Goal: Task Accomplishment & Management: Use online tool/utility

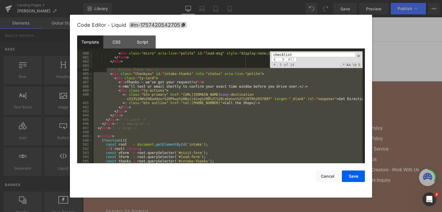
scroll to position [2139, 0]
click at [124, 49] on div "Template CSS Script Data" at bounding box center [221, 43] width 288 height 16
click at [119, 43] on div "CSS" at bounding box center [116, 41] width 26 height 13
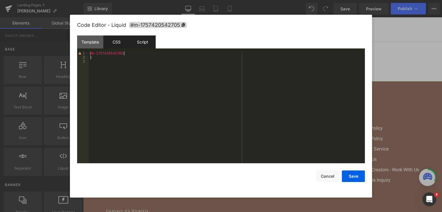
click at [134, 41] on div "Script" at bounding box center [143, 41] width 26 height 13
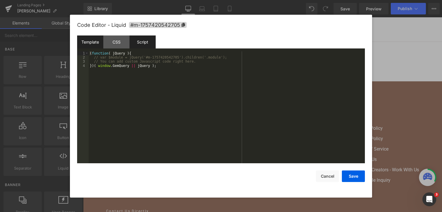
click at [99, 38] on div "Template" at bounding box center [90, 41] width 26 height 13
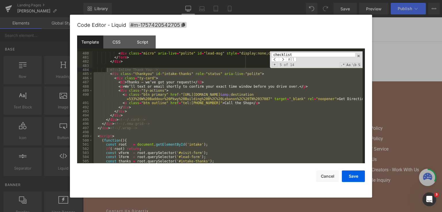
click at [420, 47] on div at bounding box center [221, 106] width 442 height 212
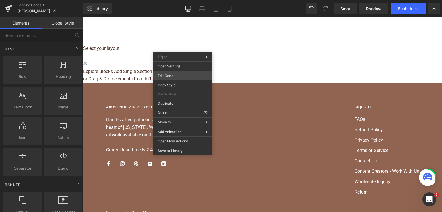
click at [176, 0] on div "Liquid You are previewing how the will restyle your page. You can not edit Elem…" at bounding box center [221, 0] width 442 height 0
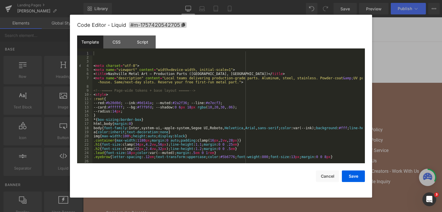
click at [218, 85] on div "< meta charset = "utf-8" > < meta name = "viewport" content = "width=device-wid…" at bounding box center [227, 111] width 270 height 120
click at [286, 104] on div "< meta charset = "utf-8" > < meta name = "viewport" content = "width=device-wid…" at bounding box center [227, 111] width 270 height 120
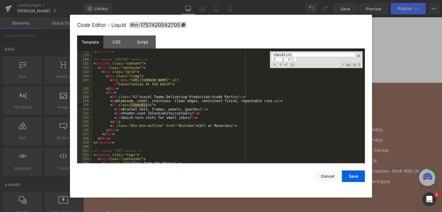
scroll to position [1424, 0]
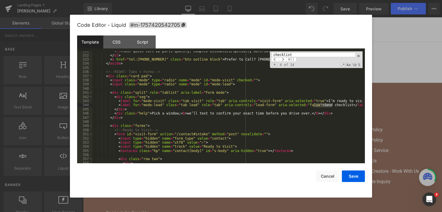
type input "checklist"
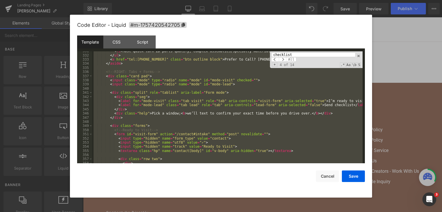
scroll to position [2516, 0]
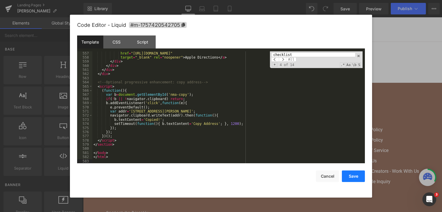
click at [352, 181] on button "Save" at bounding box center [353, 176] width 23 height 12
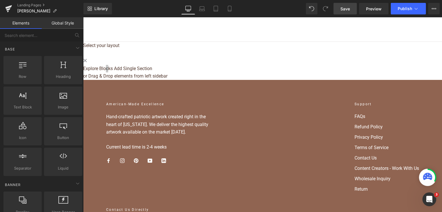
click at [352, 12] on link "Save" at bounding box center [345, 9] width 23 height 12
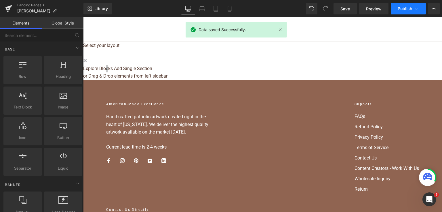
click at [399, 13] on button "Publish" at bounding box center [408, 9] width 35 height 12
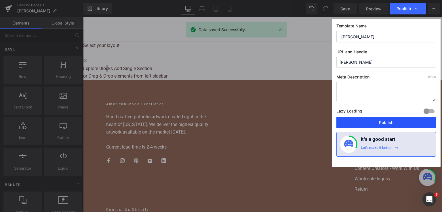
click at [390, 117] on button "Publish" at bounding box center [387, 123] width 100 height 12
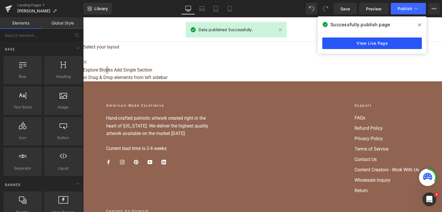
click at [376, 43] on link "View Live Page" at bounding box center [372, 43] width 100 height 12
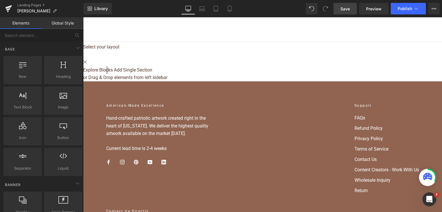
click at [339, 5] on link "Save" at bounding box center [345, 9] width 23 height 12
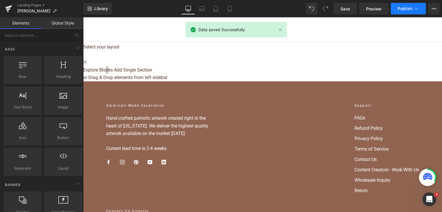
click at [410, 12] on button "Publish" at bounding box center [408, 9] width 35 height 12
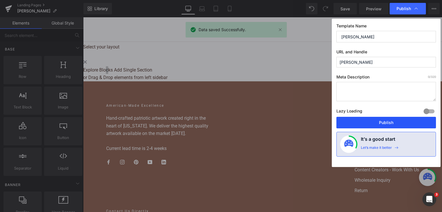
click at [396, 120] on button "Publish" at bounding box center [387, 123] width 100 height 12
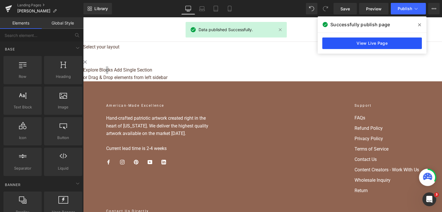
click at [390, 40] on link "View Live Page" at bounding box center [372, 43] width 100 height 12
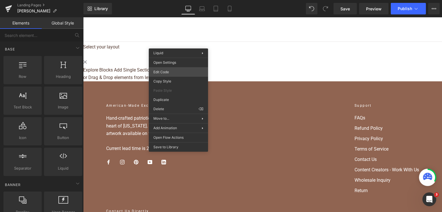
click at [177, 0] on div "Liquid You are previewing how the will restyle your page. You can not edit Elem…" at bounding box center [221, 0] width 442 height 0
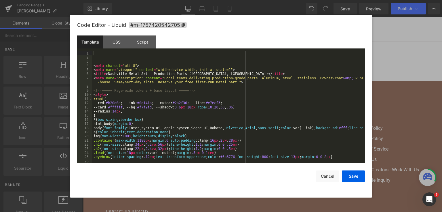
click at [205, 80] on div "< meta charset = "utf-8" > < meta name = "viewport" content = "width=device-wid…" at bounding box center [227, 111] width 270 height 120
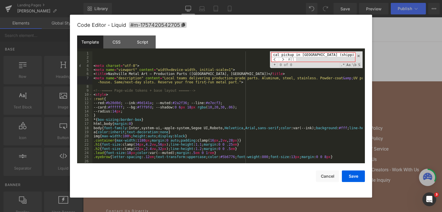
scroll to position [0, 0]
click at [275, 54] on input "Local pickup in [GEOGRAPHIC_DATA]" at bounding box center [314, 54] width 84 height 5
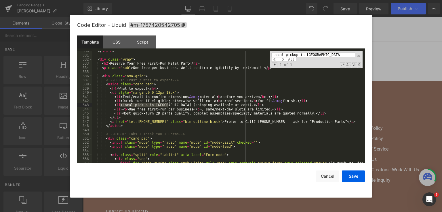
scroll to position [1445, 0]
type input "Local pickup in [GEOGRAPHIC_DATA]"
click at [168, 105] on div "</ style > < div class = "wrap" > < h2 > Reserve Your Free First-Run Metal Part…" at bounding box center [227, 107] width 270 height 112
click at [349, 176] on button "Save" at bounding box center [353, 176] width 23 height 12
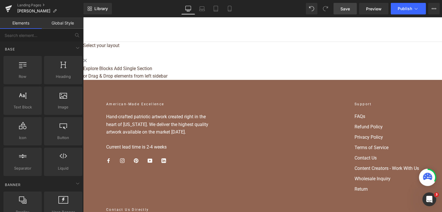
click at [347, 8] on span "Save" at bounding box center [346, 9] width 10 height 6
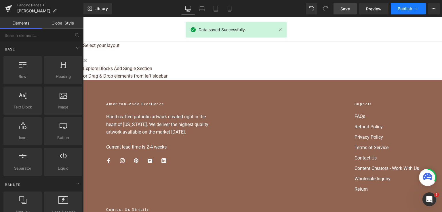
click at [417, 7] on icon at bounding box center [416, 9] width 6 height 6
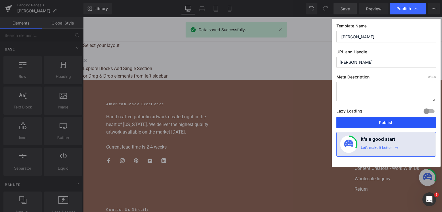
click at [395, 123] on button "Publish" at bounding box center [387, 123] width 100 height 12
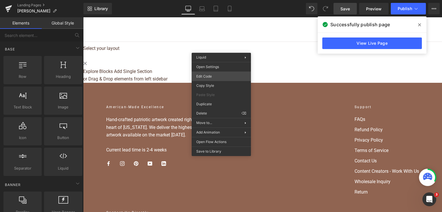
click at [221, 0] on div "Liquid You are previewing how the will restyle your page. You can not edit Elem…" at bounding box center [221, 0] width 442 height 0
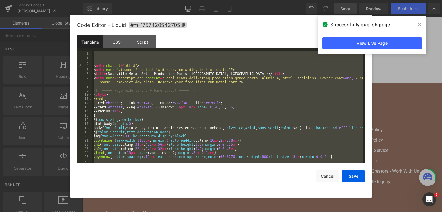
drag, startPoint x: 378, startPoint y: 103, endPoint x: 365, endPoint y: 15, distance: 88.2
click at [378, 102] on div at bounding box center [221, 106] width 442 height 212
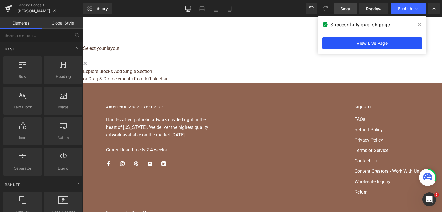
click at [373, 45] on link "View Live Page" at bounding box center [372, 43] width 100 height 12
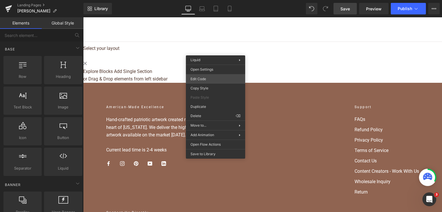
click at [219, 0] on div "Liquid You are previewing how the will restyle your page. You can not edit Elem…" at bounding box center [221, 0] width 442 height 0
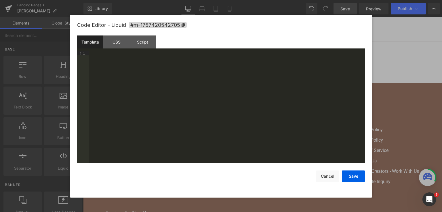
scroll to position [2707, 0]
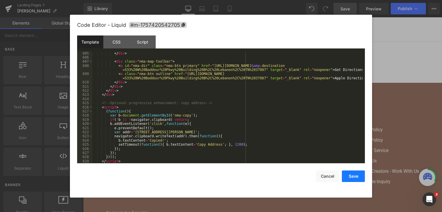
click at [359, 181] on button "Save" at bounding box center [353, 176] width 23 height 12
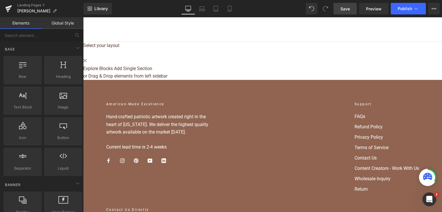
click at [343, 7] on span "Save" at bounding box center [346, 9] width 10 height 6
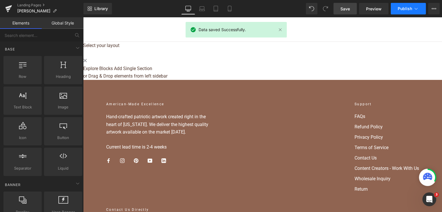
click at [411, 10] on span "Publish" at bounding box center [405, 8] width 14 height 5
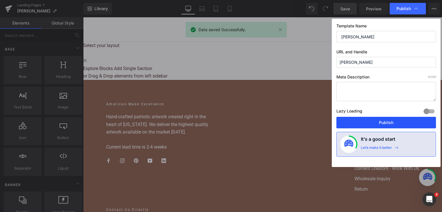
click at [377, 121] on button "Publish" at bounding box center [387, 123] width 100 height 12
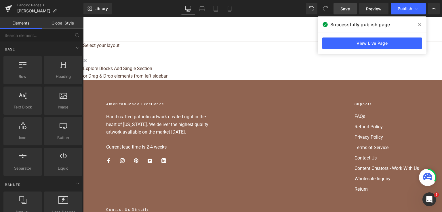
click at [325, 50] on div "View Live Page" at bounding box center [372, 43] width 109 height 21
click at [329, 45] on link "View Live Page" at bounding box center [372, 43] width 100 height 12
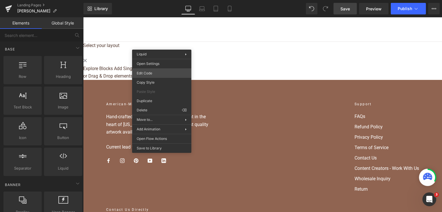
click at [165, 0] on div "Liquid You are previewing how the will restyle your page. You can not edit Elem…" at bounding box center [221, 0] width 442 height 0
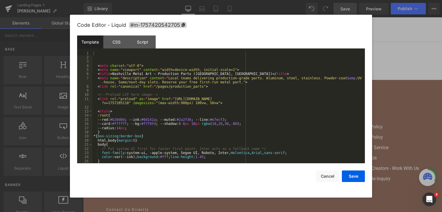
click at [215, 94] on div "< meta charset = "utf-8" > < meta name = "viewport" content = "width=device-wid…" at bounding box center [227, 111] width 270 height 120
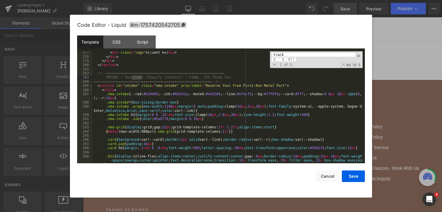
scroll to position [1215, 0]
type input "track"
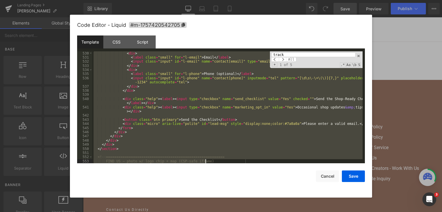
scroll to position [2413, 0]
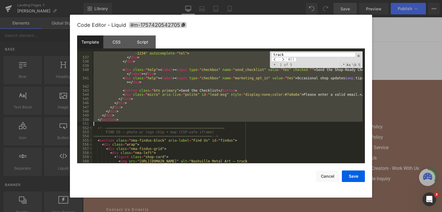
drag, startPoint x: 97, startPoint y: 86, endPoint x: 214, endPoint y: 124, distance: 123.3
click at [214, 124] on div "< input class = "input" id = "l-phone" name = "contact[phone]" inputmode = "tel…" at bounding box center [227, 111] width 270 height 128
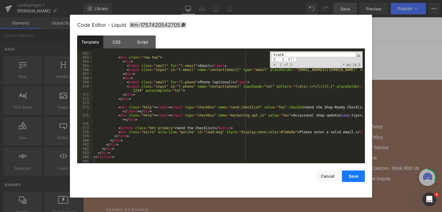
click at [354, 175] on button "Save" at bounding box center [353, 176] width 23 height 12
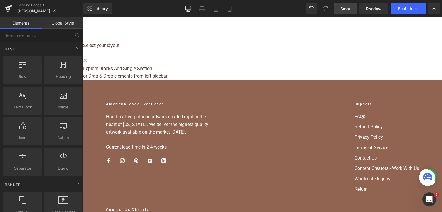
click at [351, 8] on link "Save" at bounding box center [345, 9] width 23 height 12
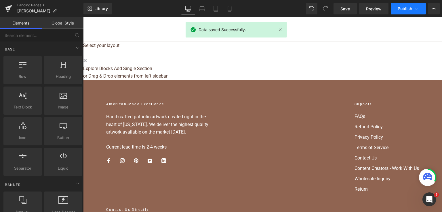
click at [411, 10] on span "Publish" at bounding box center [405, 8] width 14 height 5
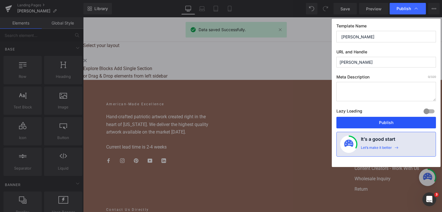
click at [368, 126] on button "Publish" at bounding box center [387, 123] width 100 height 12
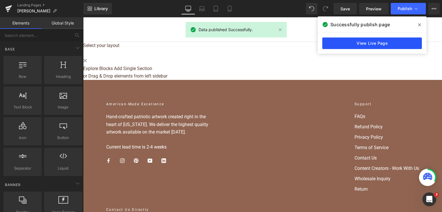
click at [349, 47] on link "View Live Page" at bounding box center [372, 43] width 100 height 12
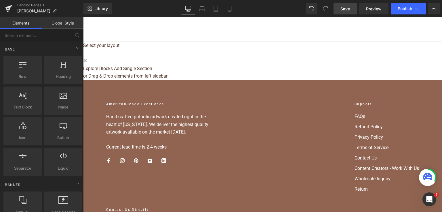
click at [342, 11] on span "Save" at bounding box center [346, 9] width 10 height 6
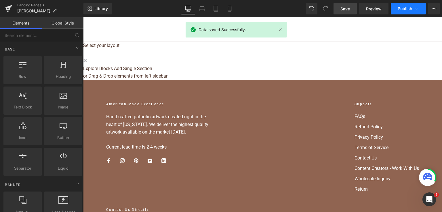
click at [410, 10] on span "Publish" at bounding box center [405, 8] width 14 height 5
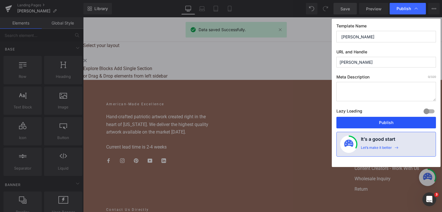
click at [377, 126] on button "Publish" at bounding box center [387, 123] width 100 height 12
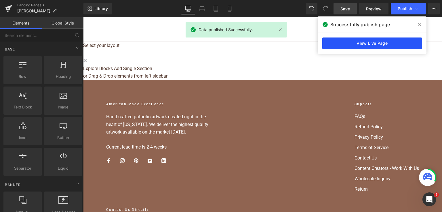
click at [387, 42] on link "View Live Page" at bounding box center [372, 43] width 100 height 12
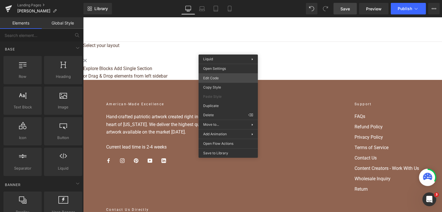
click at [236, 0] on div "Liquid You are previewing how the will restyle your page. You can not edit Elem…" at bounding box center [221, 0] width 442 height 0
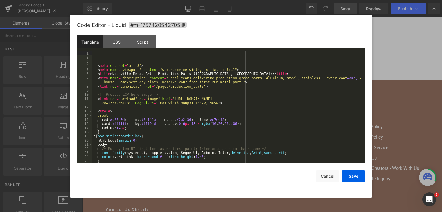
click at [225, 103] on div "< meta charset = "utf-8" > < meta name = "viewport" content = "width=device-wid…" at bounding box center [227, 111] width 270 height 120
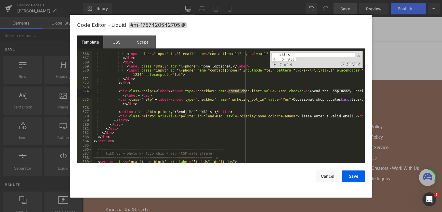
scroll to position [2530, 0]
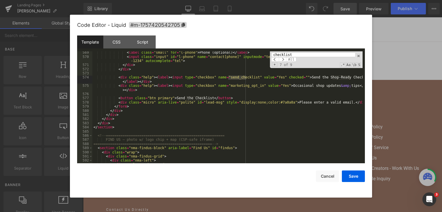
type input "checklist"
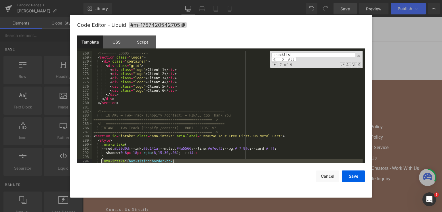
scroll to position [1240, 0]
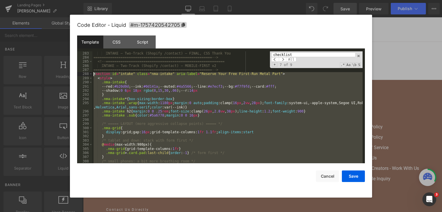
drag, startPoint x: 116, startPoint y: 130, endPoint x: 94, endPoint y: 72, distance: 62.2
click at [94, 72] on div "INTAKE — Two-Track (Shopify /contact) — FINAL, CSS Thank You ==================…" at bounding box center [227, 111] width 270 height 120
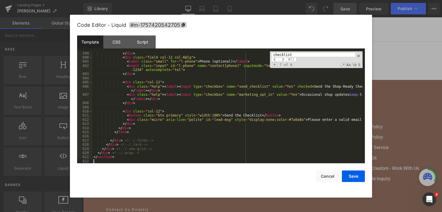
scroll to position [2649, 0]
click at [351, 173] on button "Save" at bounding box center [353, 176] width 23 height 12
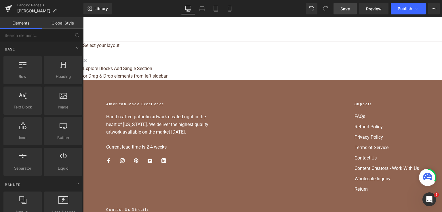
click at [345, 9] on span "Save" at bounding box center [346, 9] width 10 height 6
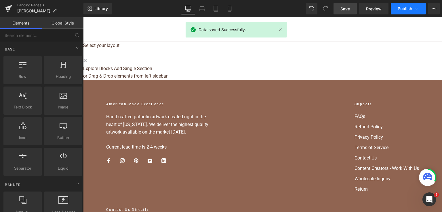
click at [406, 11] on span "Publish" at bounding box center [405, 8] width 14 height 5
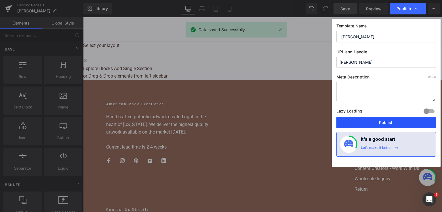
click at [393, 119] on button "Publish" at bounding box center [387, 123] width 100 height 12
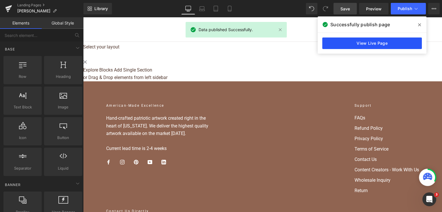
click at [390, 44] on link "View Live Page" at bounding box center [372, 43] width 100 height 12
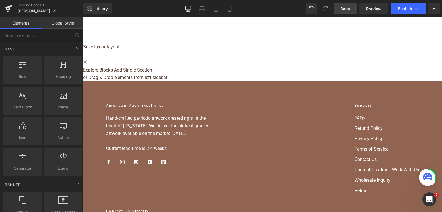
click at [342, 9] on span "Save" at bounding box center [346, 9] width 10 height 6
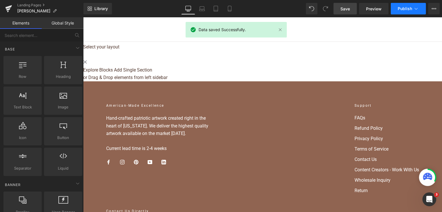
click at [400, 13] on button "Publish" at bounding box center [408, 9] width 35 height 12
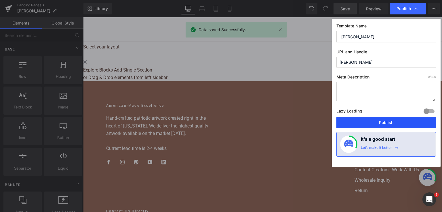
click at [378, 121] on button "Publish" at bounding box center [387, 123] width 100 height 12
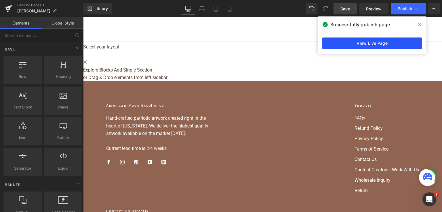
click at [330, 41] on link "View Live Page" at bounding box center [372, 43] width 100 height 12
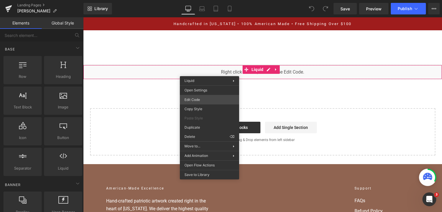
click at [207, 0] on div "You are previewing how the will restyle your page. You can not edit Elements in…" at bounding box center [221, 0] width 442 height 0
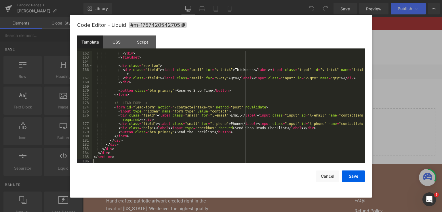
scroll to position [2935, 0]
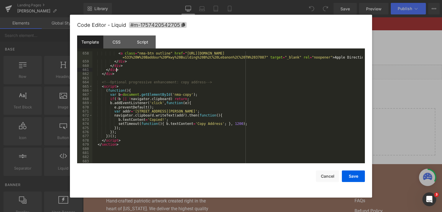
click at [157, 40] on div "Template CSS Script Data" at bounding box center [221, 43] width 288 height 16
drag, startPoint x: 139, startPoint y: 81, endPoint x: 144, endPoint y: 79, distance: 4.9
click at [139, 80] on div "< a class = "nma-btn outline" href = "https://maps.apple.com/?daddr =533%20W%20…" at bounding box center [227, 113] width 270 height 124
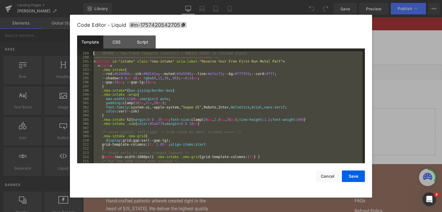
scroll to position [1256, 0]
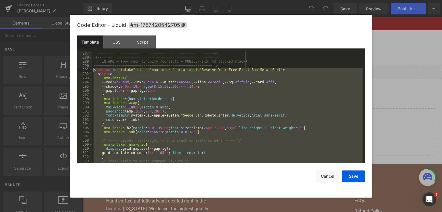
drag, startPoint x: 109, startPoint y: 136, endPoint x: 94, endPoint y: 69, distance: 68.3
click at [94, 69] on div "========================================================= --> <!-- ============…" at bounding box center [227, 111] width 270 height 120
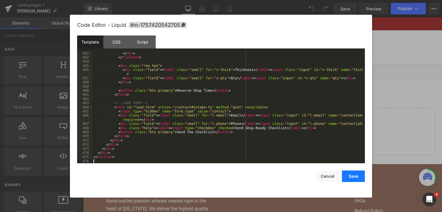
click at [356, 179] on button "Save" at bounding box center [353, 176] width 23 height 12
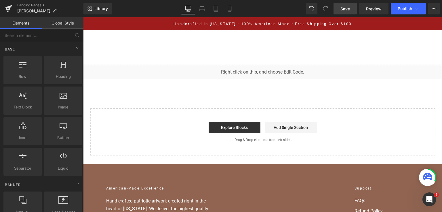
click at [344, 5] on link "Save" at bounding box center [345, 9] width 23 height 12
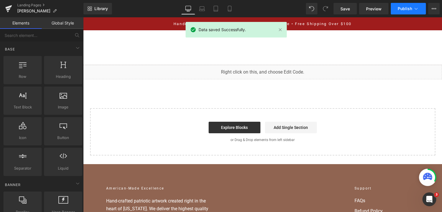
click at [402, 10] on span "Publish" at bounding box center [405, 8] width 14 height 5
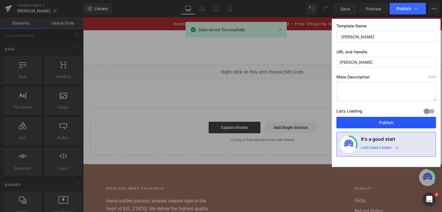
click at [378, 123] on button "Publish" at bounding box center [387, 123] width 100 height 12
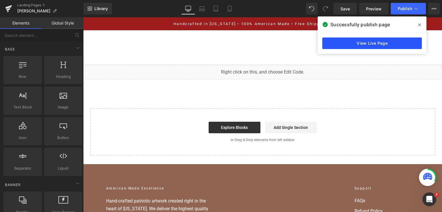
click at [355, 44] on link "View Live Page" at bounding box center [372, 43] width 100 height 12
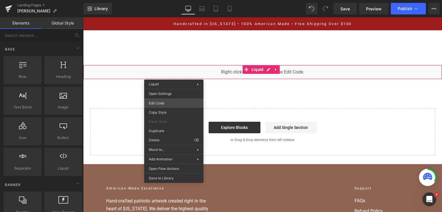
click at [172, 0] on div "You are previewing how the will restyle your page. You can not edit Elements in…" at bounding box center [221, 0] width 442 height 0
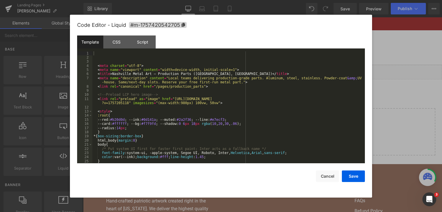
click at [194, 105] on div "< meta charset = "utf-8" > < meta name = "viewport" content = "width=device-wid…" at bounding box center [227, 111] width 270 height 120
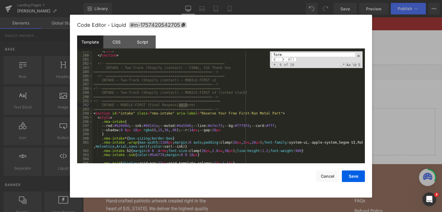
scroll to position [1225, 0]
type input "form"
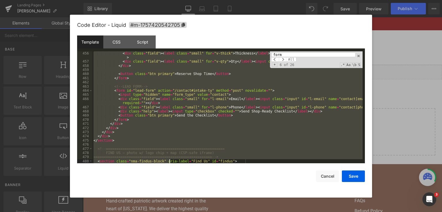
scroll to position [1998, 0]
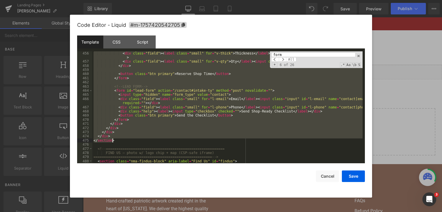
drag, startPoint x: 94, startPoint y: 75, endPoint x: 171, endPoint y: 142, distance: 102.0
click at [171, 142] on div "< div class = "field" > < label class = "small" for = "v-thick" > Thickness </ …" at bounding box center [227, 113] width 270 height 124
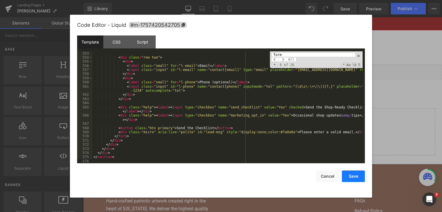
click at [354, 171] on button "Save" at bounding box center [353, 176] width 23 height 12
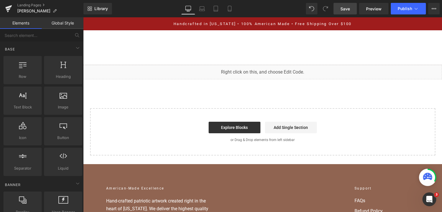
click at [348, 10] on span "Save" at bounding box center [346, 9] width 10 height 6
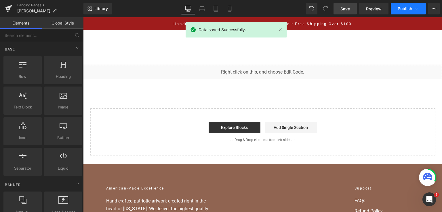
click at [408, 9] on span "Publish" at bounding box center [405, 8] width 14 height 5
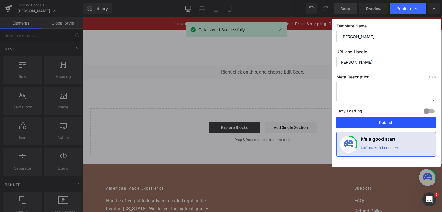
click at [385, 124] on button "Publish" at bounding box center [387, 123] width 100 height 12
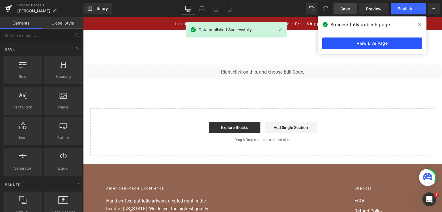
click at [358, 45] on link "View Live Page" at bounding box center [372, 43] width 100 height 12
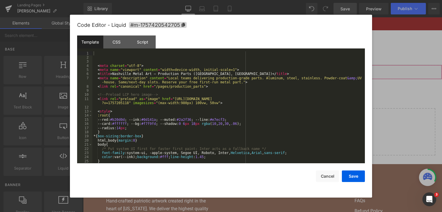
click at [159, 0] on div "You are previewing how the will restyle your page. You can not edit Elements in…" at bounding box center [221, 0] width 442 height 0
click at [174, 87] on div "< meta charset = "utf-8" > < meta name = "viewport" content = "width=device-wid…" at bounding box center [227, 111] width 270 height 120
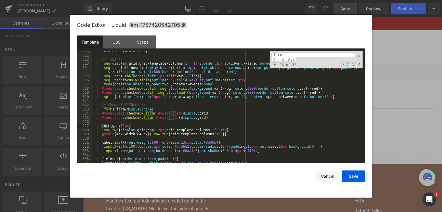
scroll to position [1532, 0]
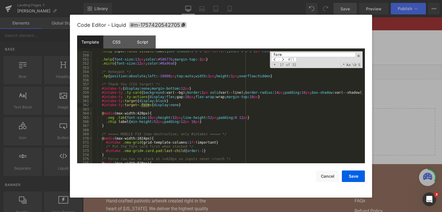
click at [306, 55] on input "form" at bounding box center [314, 54] width 84 height 5
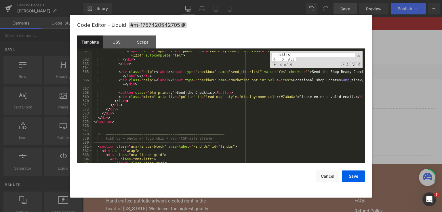
scroll to position [2502, 0]
type input "checklist"
click at [120, 124] on div "< input class = "input" id = "l-phone" name = "contact[phone]" inputmode = "tel…" at bounding box center [227, 111] width 270 height 124
click at [144, 120] on div "< input class = "input" id = "l-phone" name = "contact[phone]" inputmode = "tel…" at bounding box center [227, 111] width 270 height 124
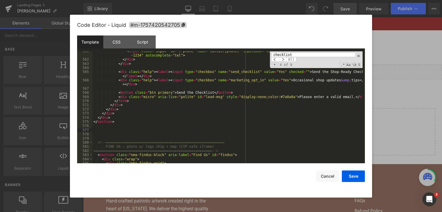
scroll to position [2749, 0]
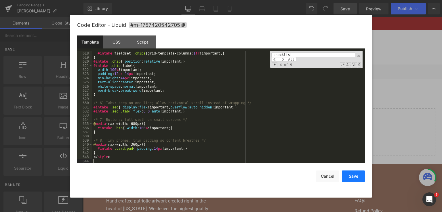
click at [356, 177] on button "Save" at bounding box center [353, 176] width 23 height 12
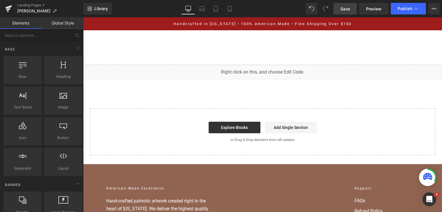
click at [342, 3] on link "Save" at bounding box center [345, 9] width 23 height 12
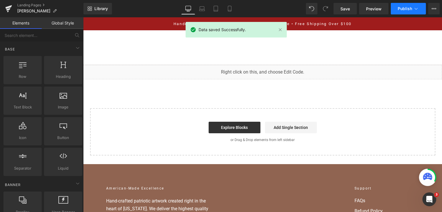
click at [399, 8] on span "Publish" at bounding box center [405, 8] width 14 height 5
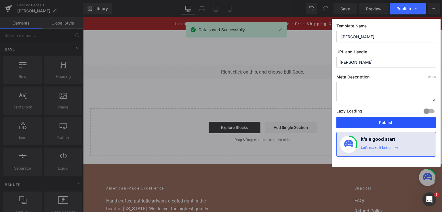
click at [370, 122] on button "Publish" at bounding box center [387, 123] width 100 height 12
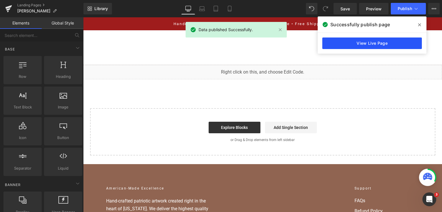
click at [388, 40] on link "View Live Page" at bounding box center [372, 43] width 100 height 12
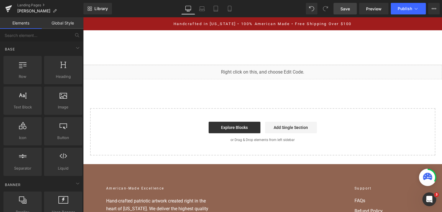
click at [347, 10] on span "Save" at bounding box center [346, 9] width 10 height 6
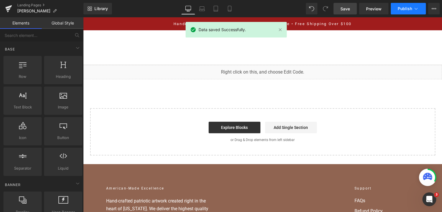
click at [407, 8] on span "Publish" at bounding box center [405, 8] width 14 height 5
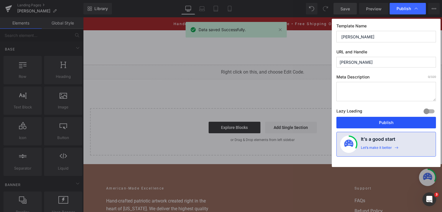
click at [381, 127] on button "Publish" at bounding box center [387, 123] width 100 height 12
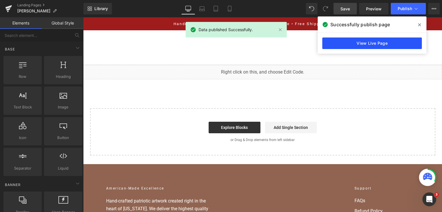
click at [343, 42] on link "View Live Page" at bounding box center [372, 43] width 100 height 12
